Goal: Task Accomplishment & Management: Complete application form

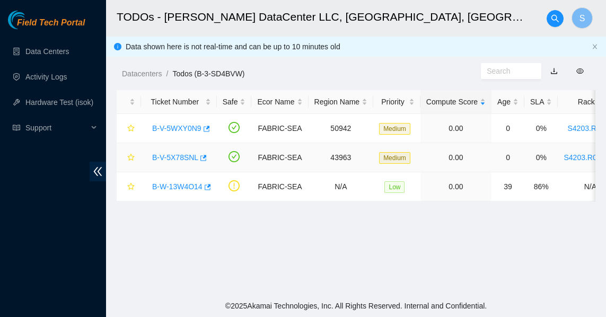
click at [184, 155] on link "B-V-5X78SNL" at bounding box center [175, 157] width 46 height 8
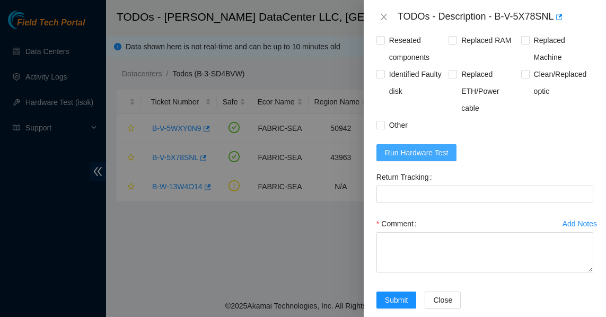
scroll to position [560, 0]
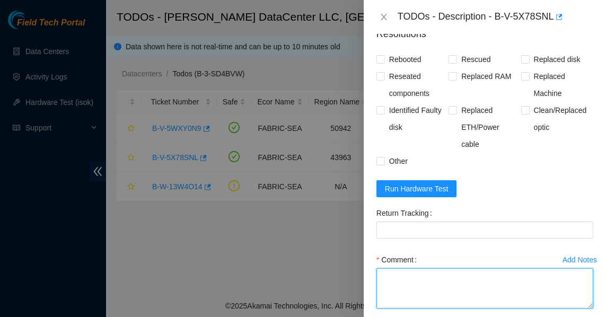
click at [398, 277] on textarea "Comment" at bounding box center [484, 288] width 217 height 40
type textarea "."
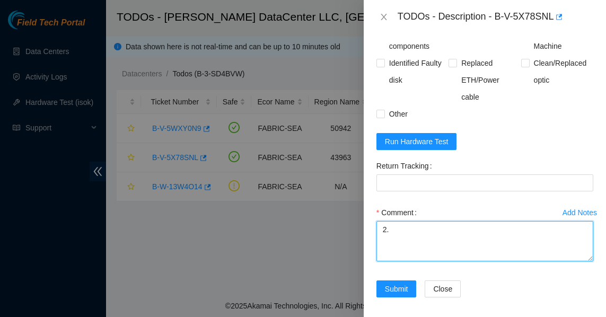
scroll to position [613, 0]
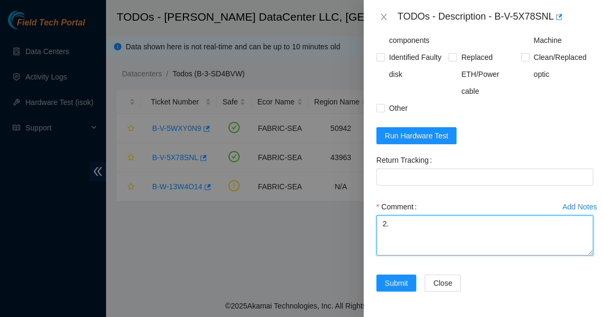
click at [405, 243] on textarea "2." at bounding box center [484, 235] width 217 height 40
type textarea "2"
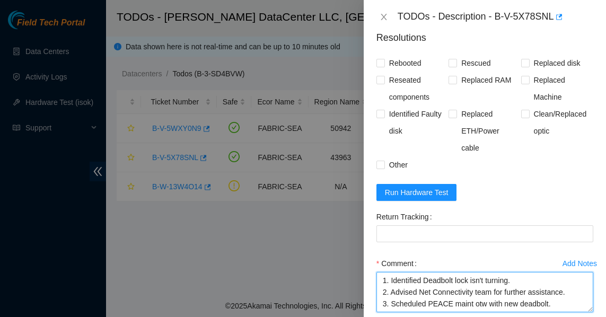
scroll to position [560, 0]
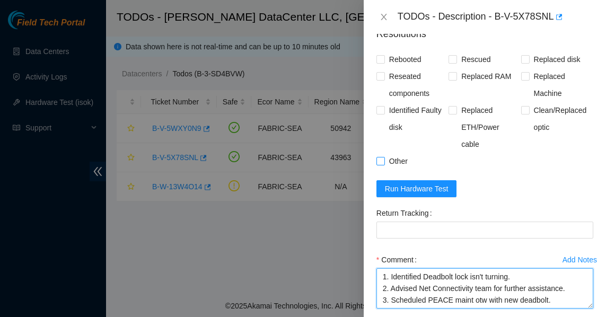
type textarea "1. Identified Deadbolt lock isn't turning. 2. Advised Net Connectivity team for…"
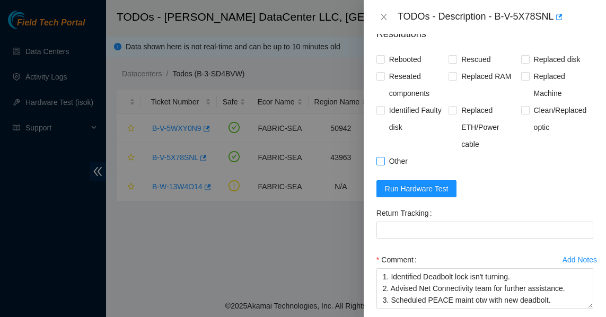
click at [386, 166] on span "Other" at bounding box center [398, 161] width 27 height 17
click at [384, 164] on input "Other" at bounding box center [379, 160] width 7 height 7
checkbox input "true"
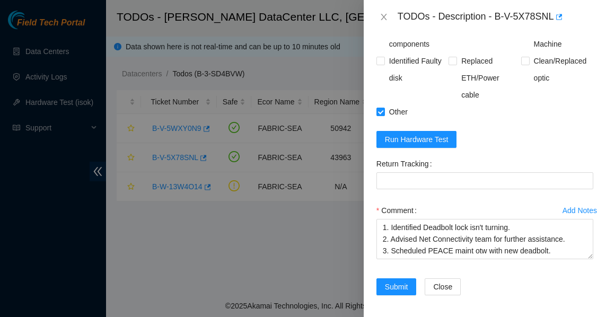
scroll to position [613, 0]
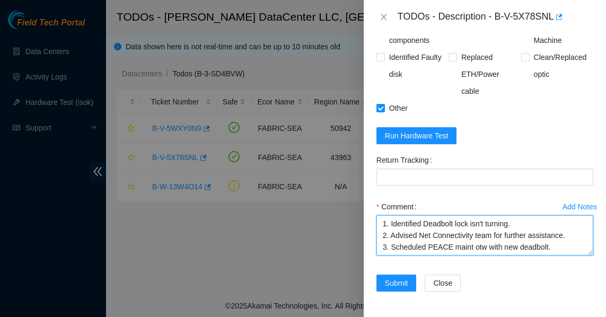
click at [555, 244] on textarea "1. Identified Deadbolt lock isn't turning. 2. Advised Net Connectivity team for…" at bounding box center [484, 235] width 217 height 40
click at [526, 224] on textarea "1. Identified Deadbolt lock isn't turning. 2. Advised Net Connectivity team for…" at bounding box center [484, 235] width 217 height 40
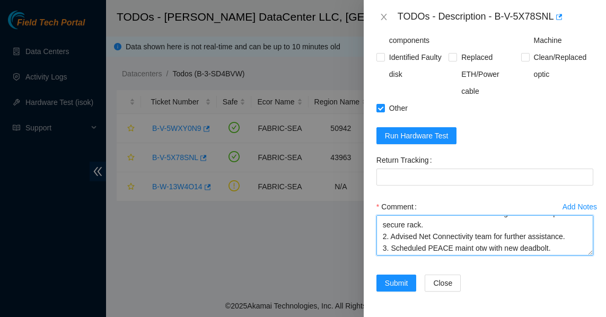
scroll to position [12, 0]
click at [449, 235] on textarea "1. Identified Deadbolt lock isn't turning. -> Cannot open the secure rack. 2. A…" at bounding box center [484, 235] width 217 height 40
type textarea "1. Identified Deadbolt lock isn't turning. -> Cannot open the secure rack. 2. A…"
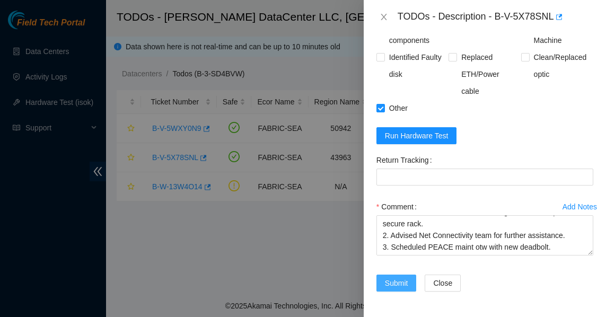
click at [395, 279] on span "Submit" at bounding box center [396, 283] width 23 height 12
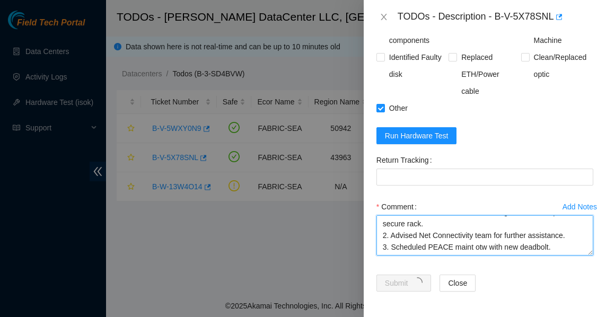
click at [515, 248] on textarea "1. Identified Deadbolt lock isn't turning. -> Cannot open the secure rack. 2. A…" at bounding box center [484, 235] width 217 height 40
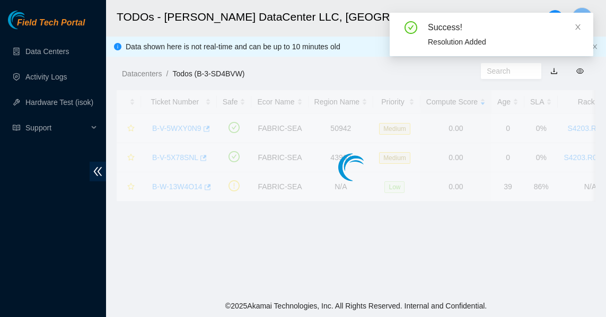
scroll to position [344, 0]
